Goal: Navigation & Orientation: Find specific page/section

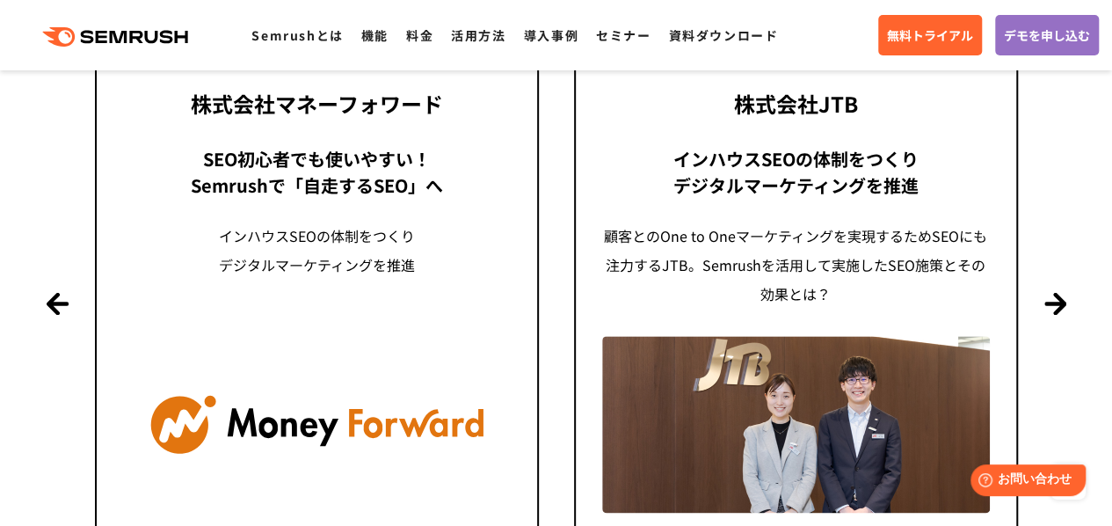
scroll to position [4281, 0]
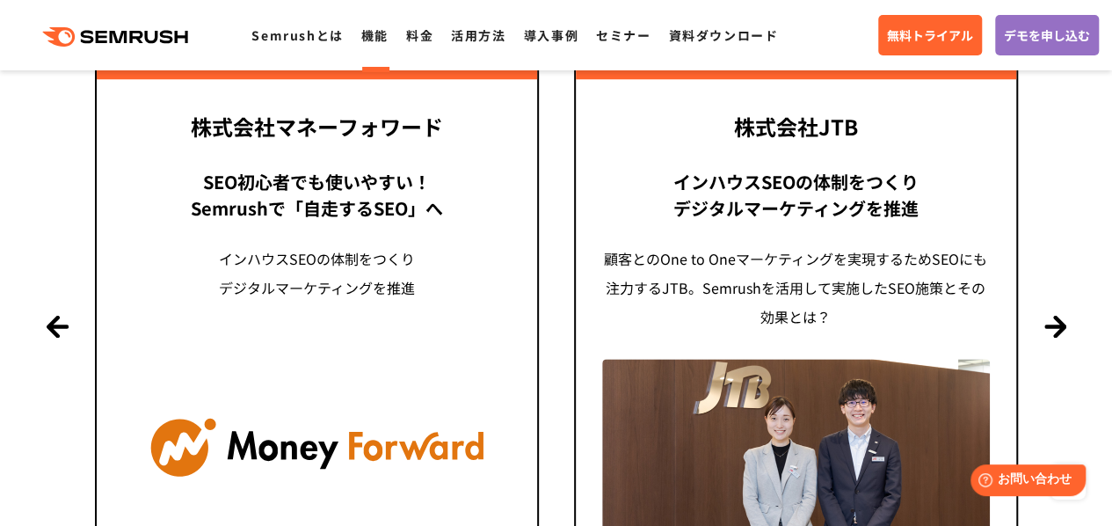
click at [373, 34] on link "機能" at bounding box center [374, 35] width 27 height 18
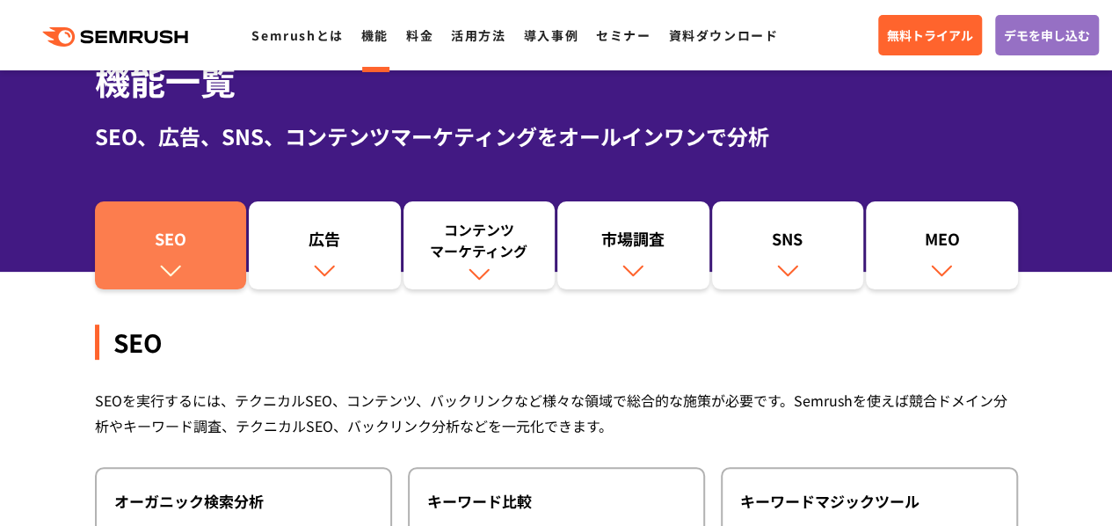
click at [176, 263] on img at bounding box center [170, 269] width 23 height 23
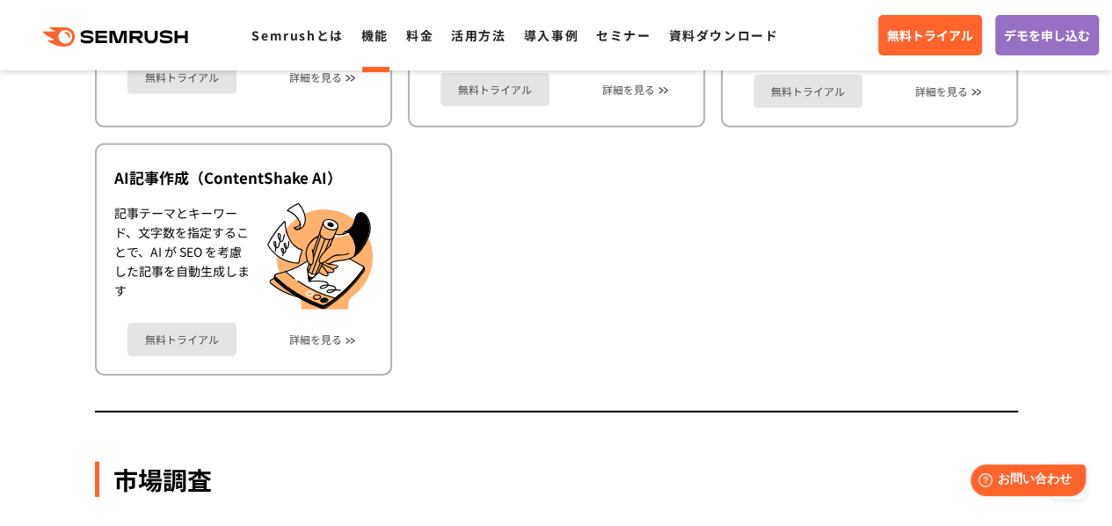
scroll to position [2587, 0]
click at [325, 345] on div "無料トライアル 詳細を見る" at bounding box center [243, 331] width 258 height 47
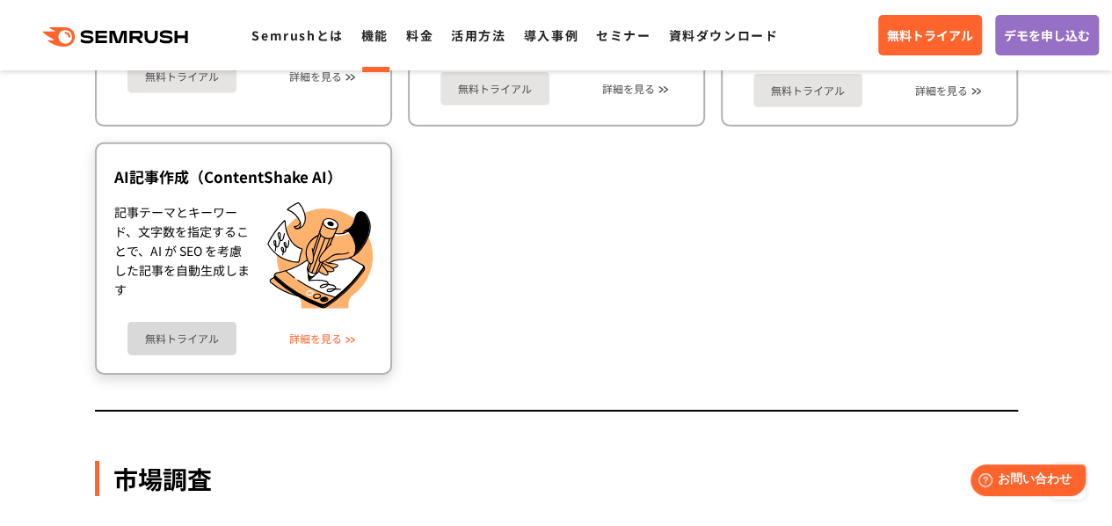
click at [319, 333] on link "詳細を見る" at bounding box center [315, 338] width 53 height 12
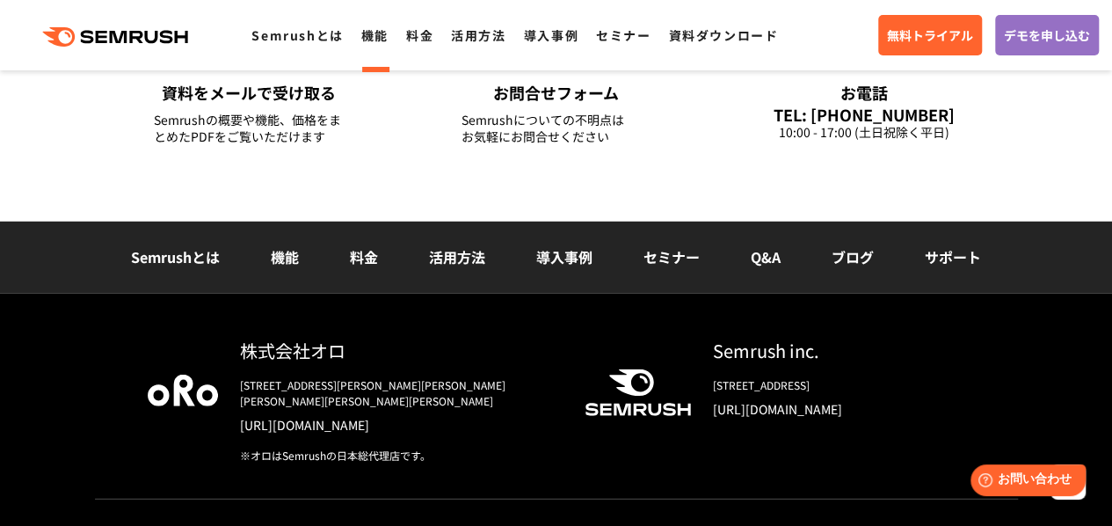
scroll to position [2303, 0]
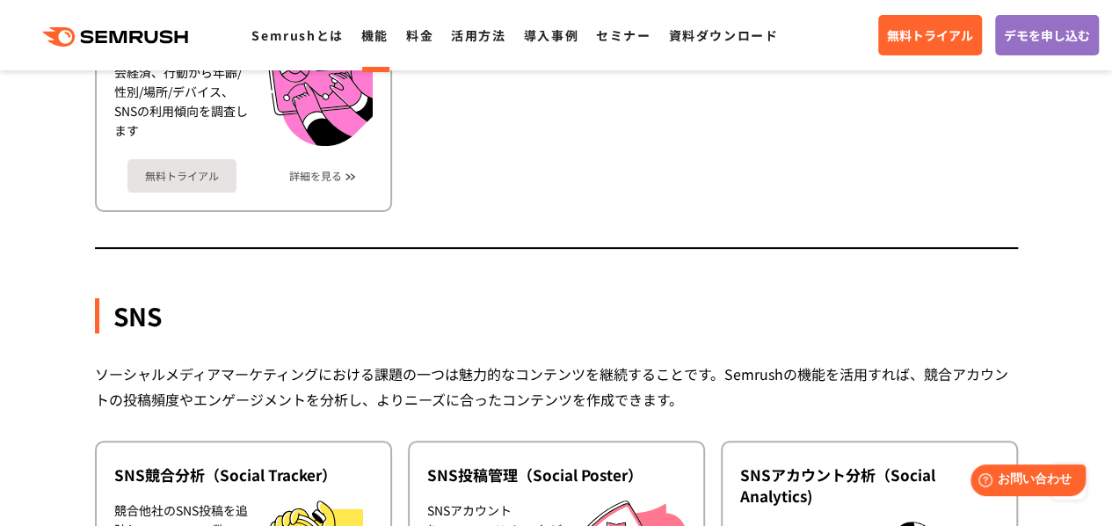
scroll to position [3372, 0]
